Goal: Transaction & Acquisition: Purchase product/service

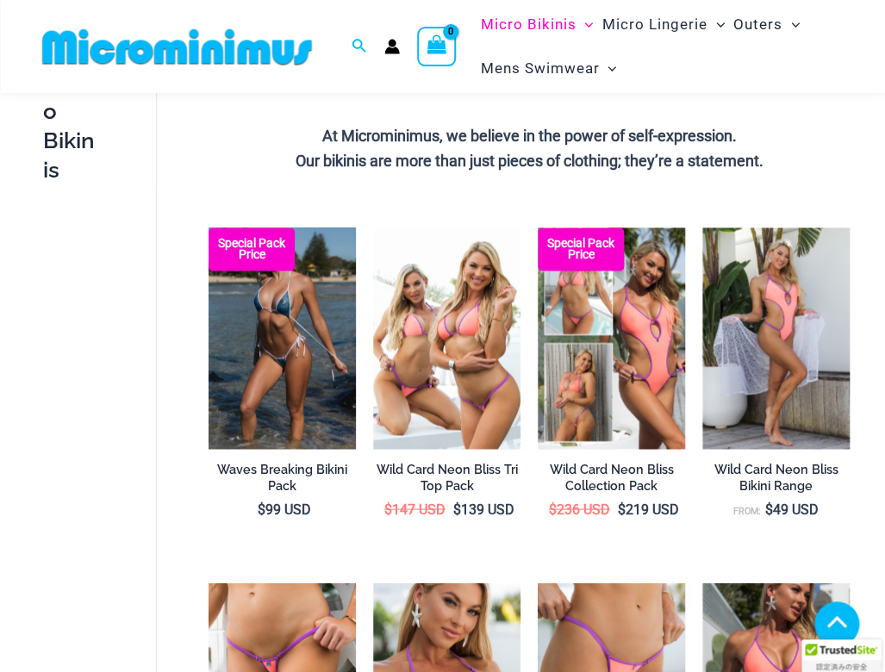
scroll to position [559, 0]
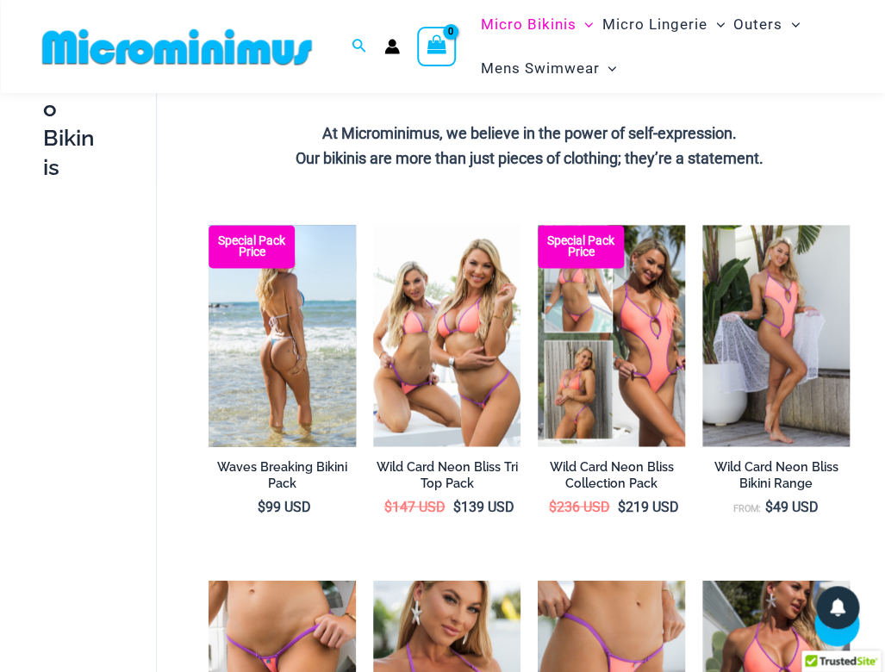
click at [289, 309] on img at bounding box center [281, 335] width 147 height 221
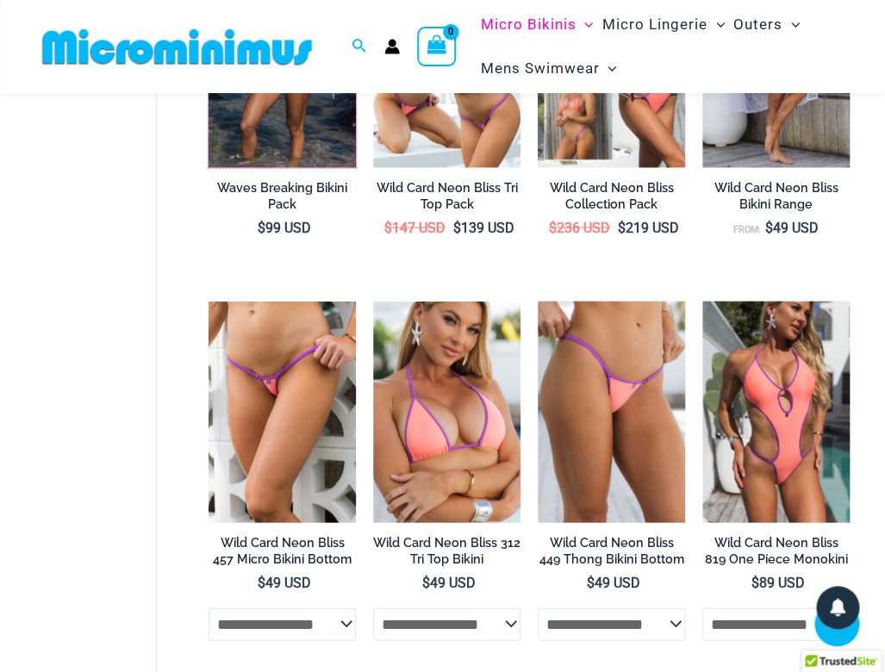
scroll to position [846, 0]
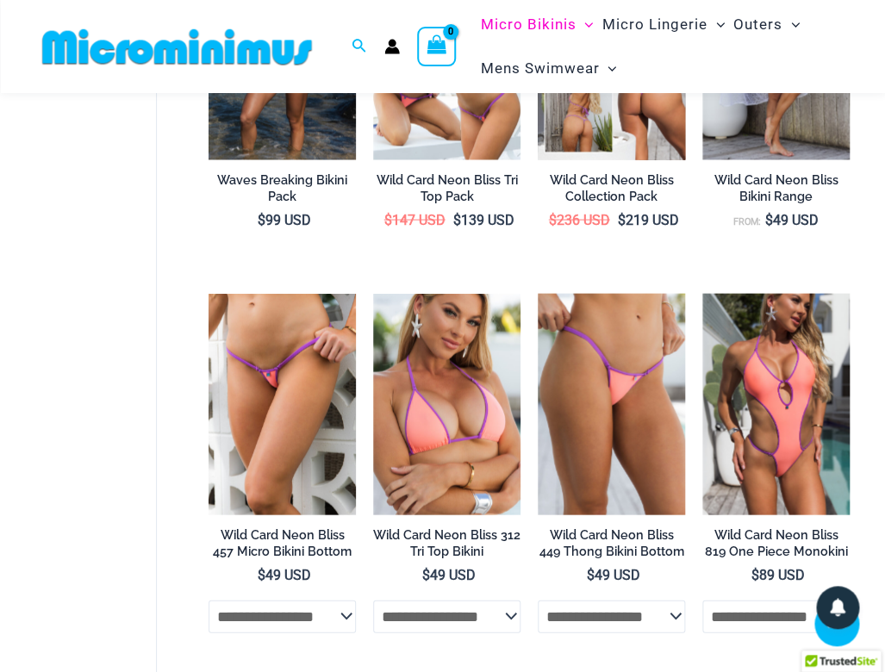
click at [594, 140] on img at bounding box center [611, 48] width 147 height 221
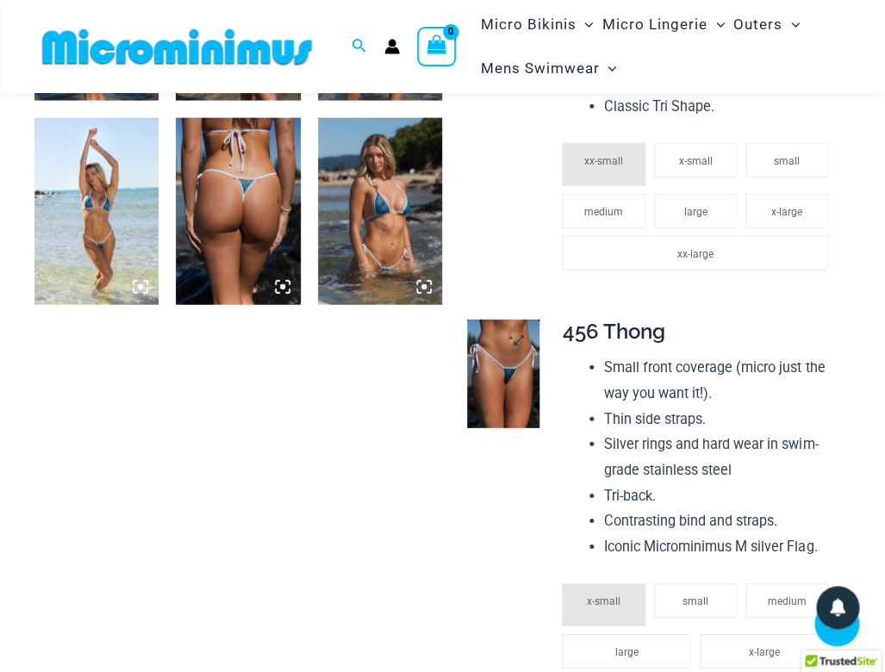
scroll to position [1064, 0]
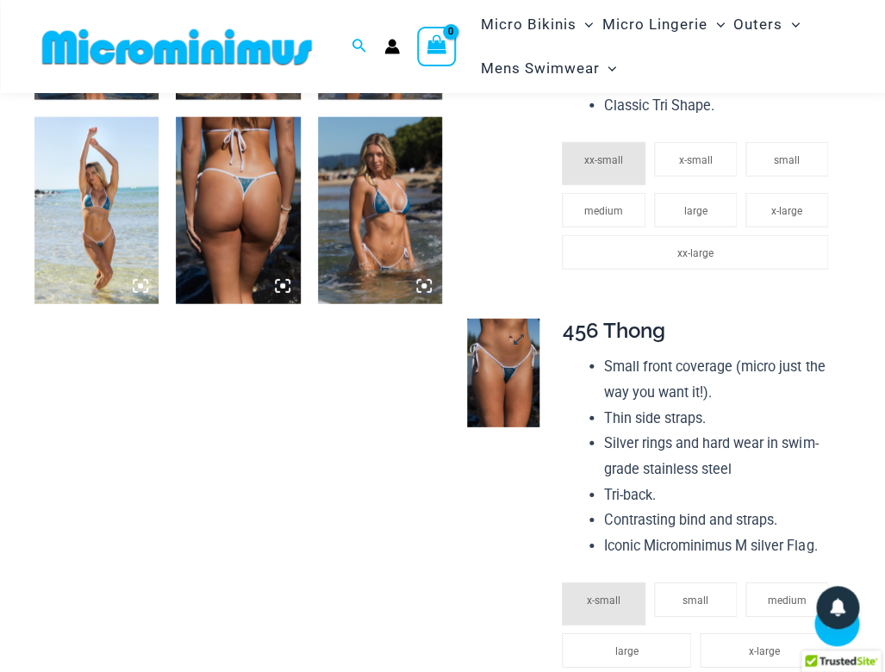
click at [481, 344] on img at bounding box center [503, 373] width 72 height 109
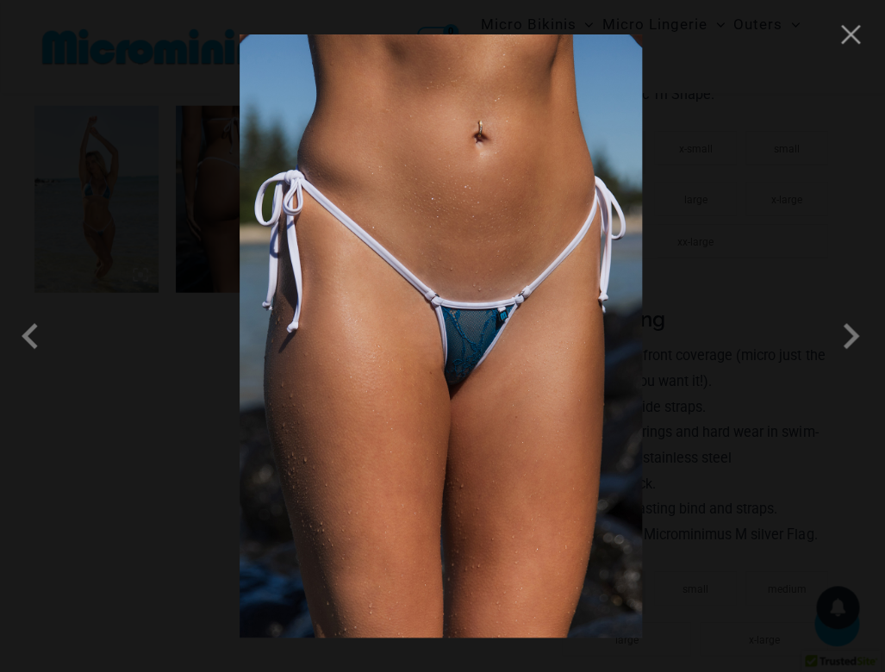
scroll to position [1069, 0]
click at [855, 40] on button "Close" at bounding box center [850, 35] width 26 height 26
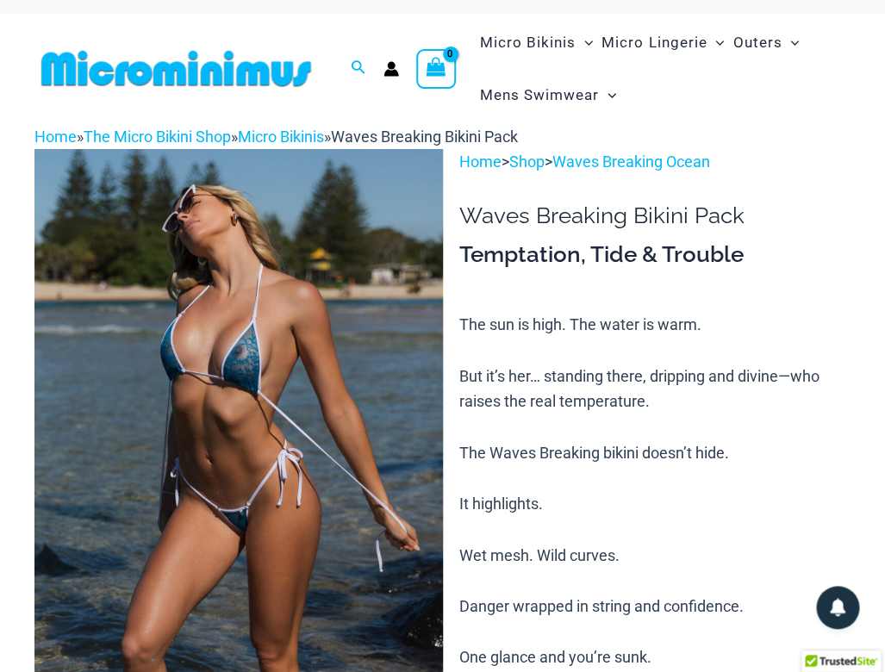
scroll to position [11, 0]
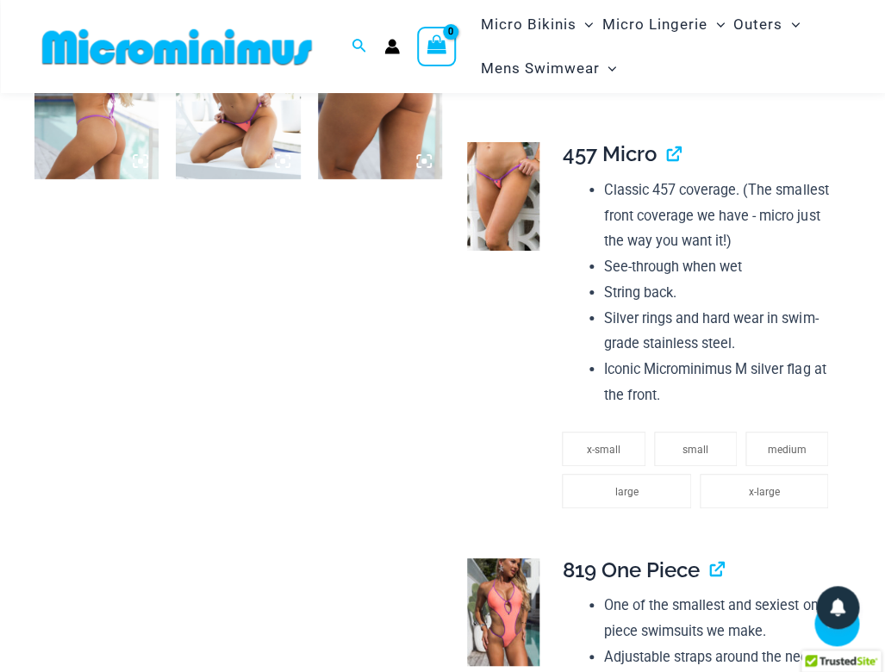
scroll to position [1588, 0]
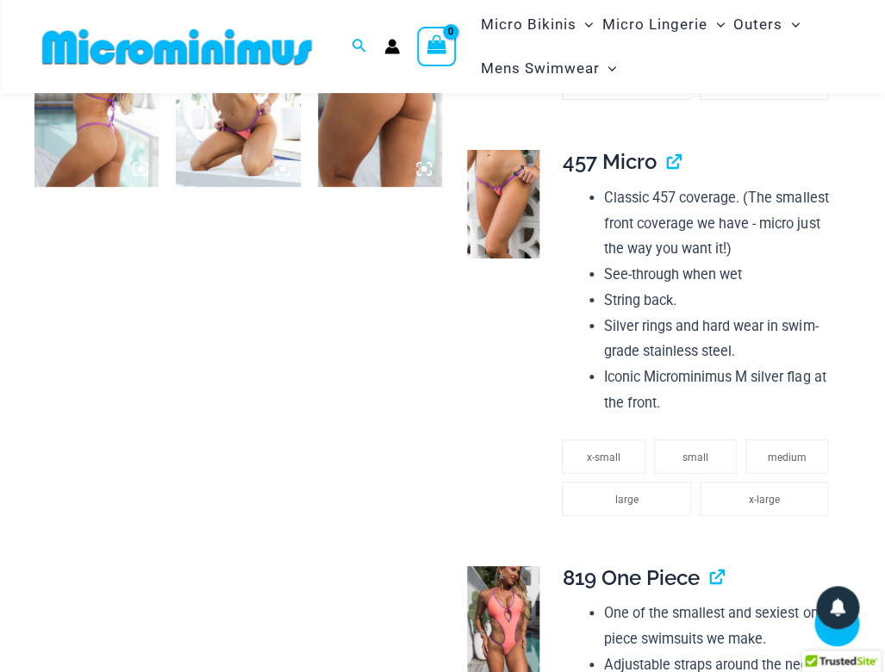
click at [502, 225] on img at bounding box center [503, 204] width 72 height 109
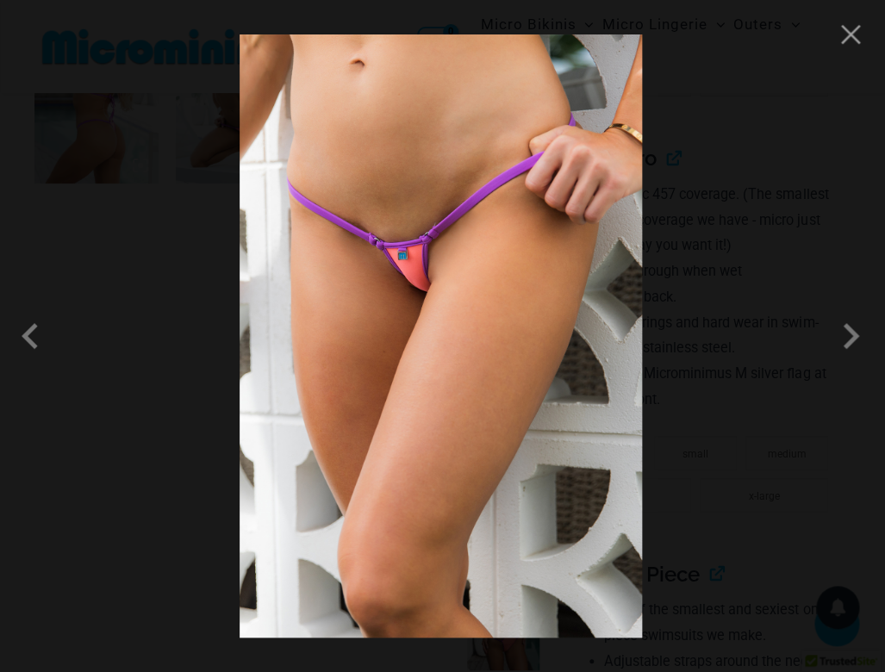
scroll to position [1594, 0]
